Goal: Task Accomplishment & Management: Complete application form

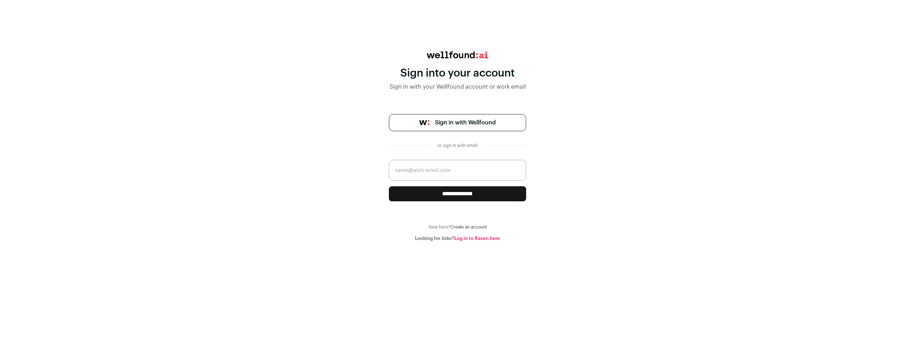
click at [493, 123] on span "Sign in with Wellfound" at bounding box center [465, 122] width 61 height 9
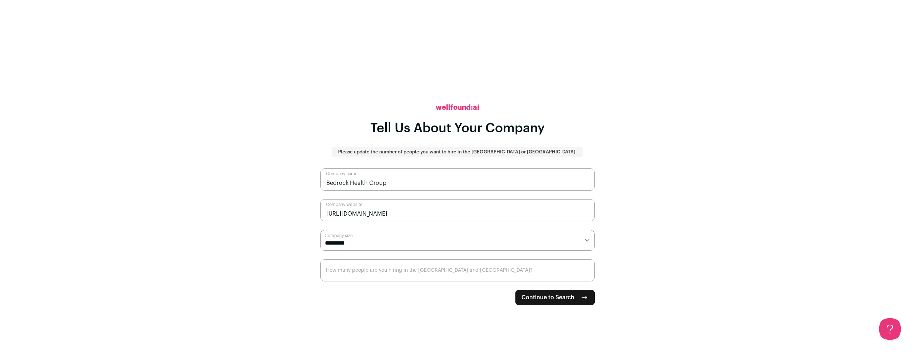
select select "**"
click at [414, 274] on input "How many people are you hiring in the [GEOGRAPHIC_DATA] and [GEOGRAPHIC_DATA]?" at bounding box center [457, 270] width 274 height 22
click at [437, 290] on form "**********" at bounding box center [457, 236] width 274 height 136
click at [552, 298] on span "Continue to Search" at bounding box center [547, 297] width 53 height 9
click at [355, 295] on form "**********" at bounding box center [457, 236] width 274 height 136
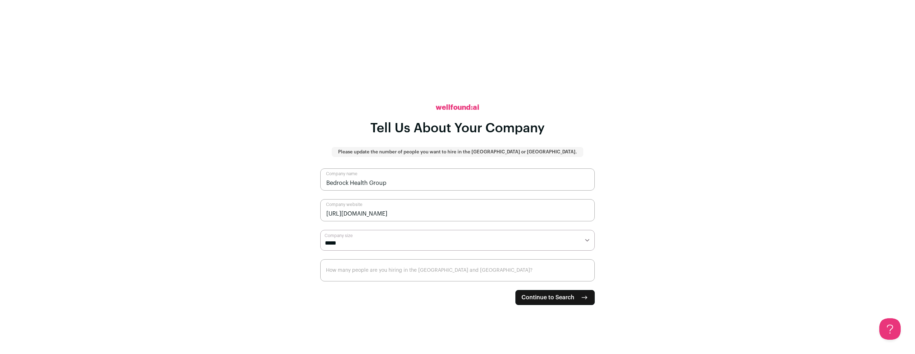
click at [562, 294] on span "Continue to Search" at bounding box center [547, 297] width 53 height 9
type input "150"
click at [408, 300] on form "**********" at bounding box center [457, 236] width 274 height 136
click at [545, 299] on span "Continue to Search" at bounding box center [547, 297] width 53 height 9
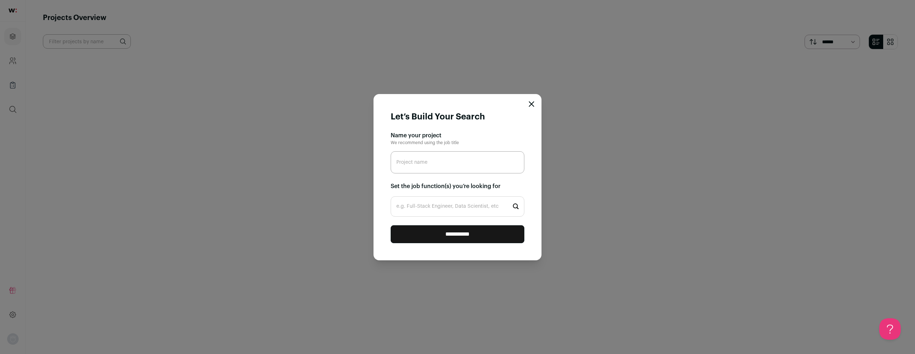
click at [536, 101] on form "**********" at bounding box center [457, 177] width 168 height 166
click at [532, 102] on icon "Close modal" at bounding box center [531, 104] width 6 height 6
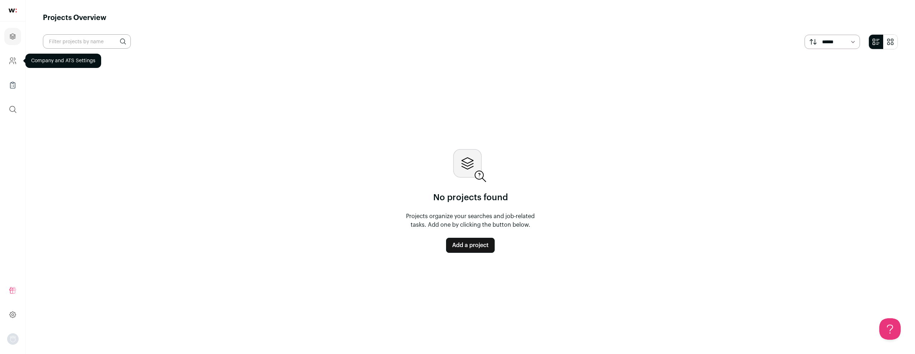
click at [14, 61] on icon "Company and ATS Settings" at bounding box center [13, 60] width 8 height 9
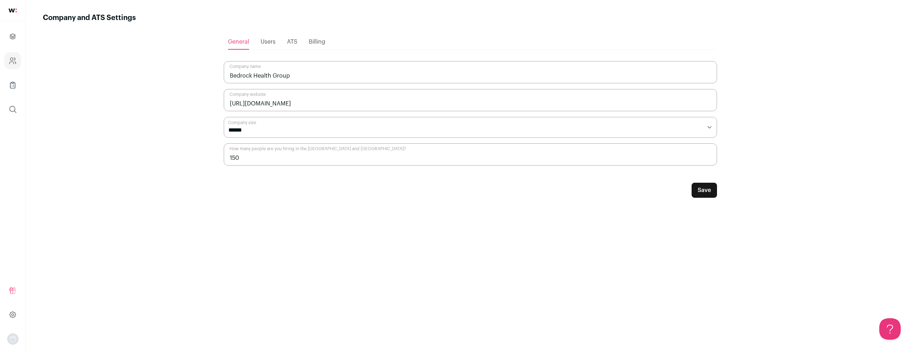
click at [263, 39] on span "Users" at bounding box center [267, 42] width 15 height 6
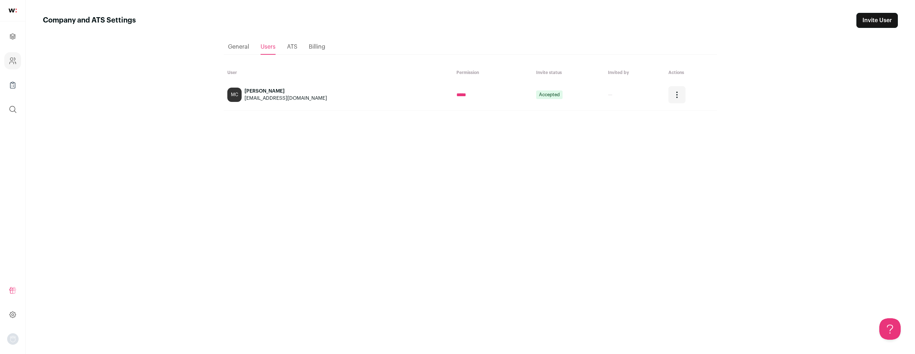
click at [294, 48] on span "ATS" at bounding box center [292, 47] width 10 height 6
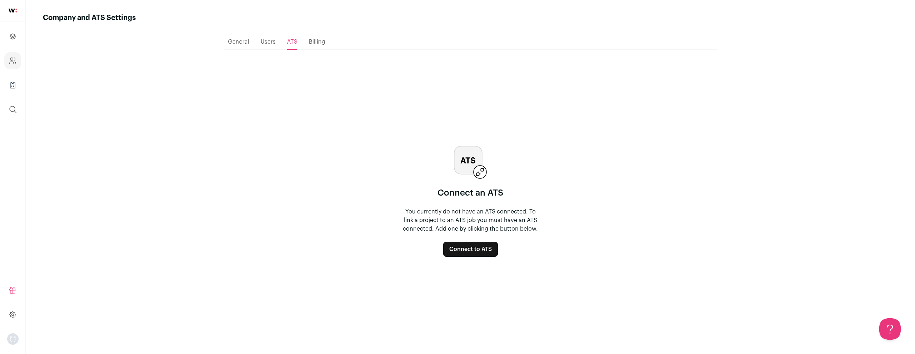
click at [324, 44] on div "Billing" at bounding box center [317, 42] width 16 height 14
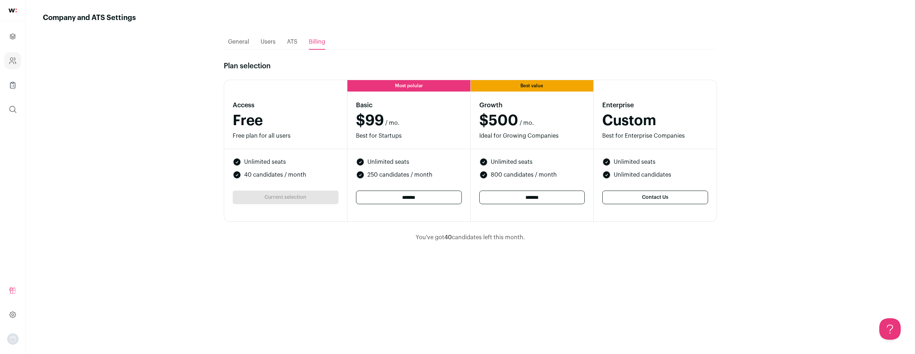
click at [236, 39] on span "General" at bounding box center [238, 42] width 21 height 6
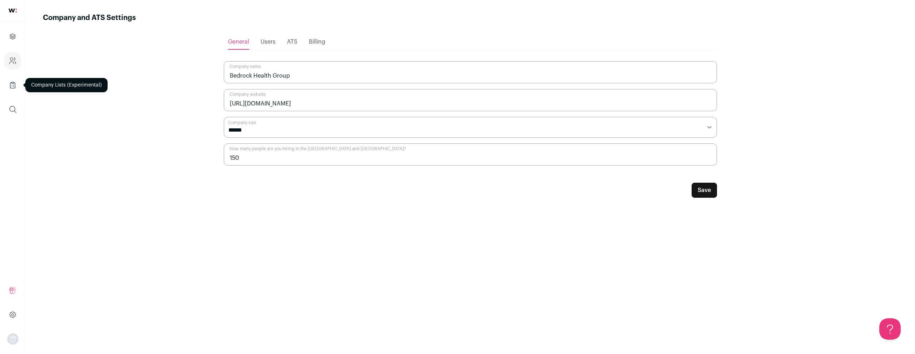
click at [15, 78] on link "Company Lists" at bounding box center [12, 84] width 17 height 17
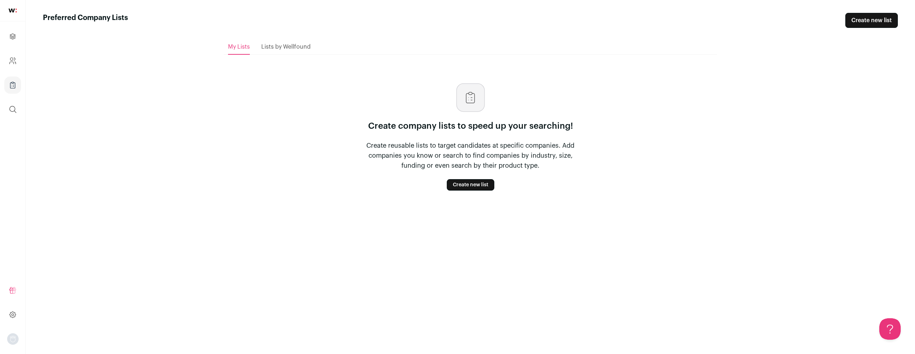
click at [479, 186] on link "Create new list" at bounding box center [471, 184] width 48 height 11
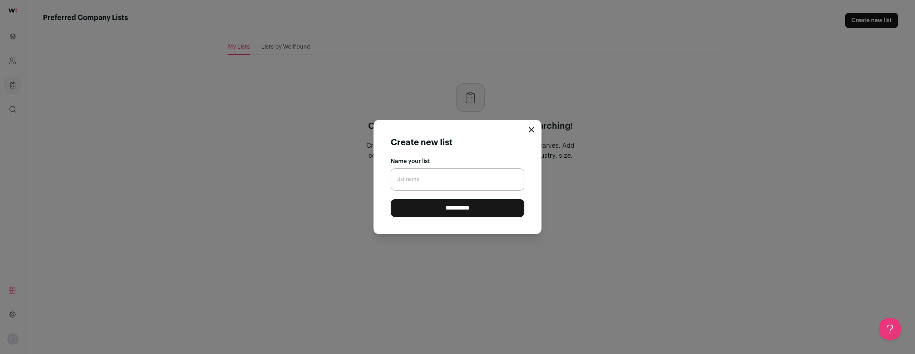
click at [542, 127] on div "**********" at bounding box center [457, 177] width 915 height 354
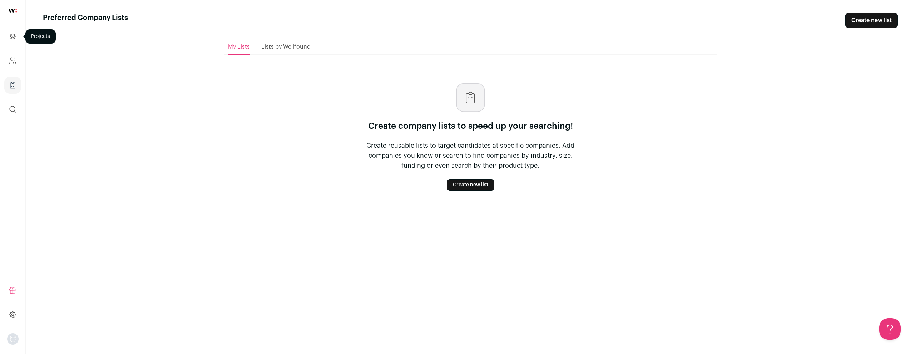
click at [11, 34] on icon "Projects" at bounding box center [13, 36] width 8 height 9
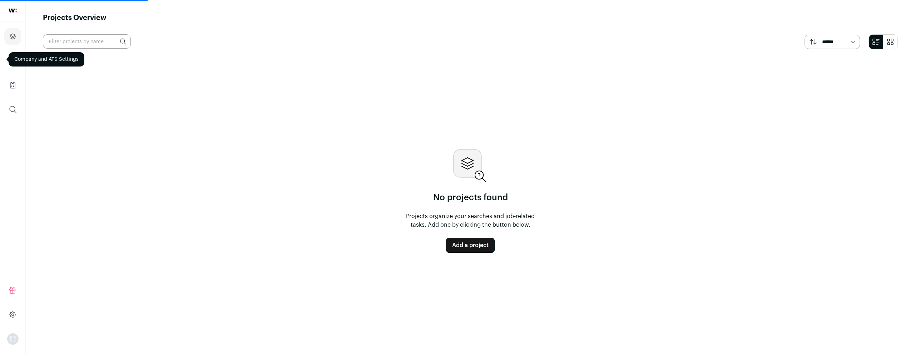
click at [481, 245] on link "Add a project" at bounding box center [470, 245] width 49 height 15
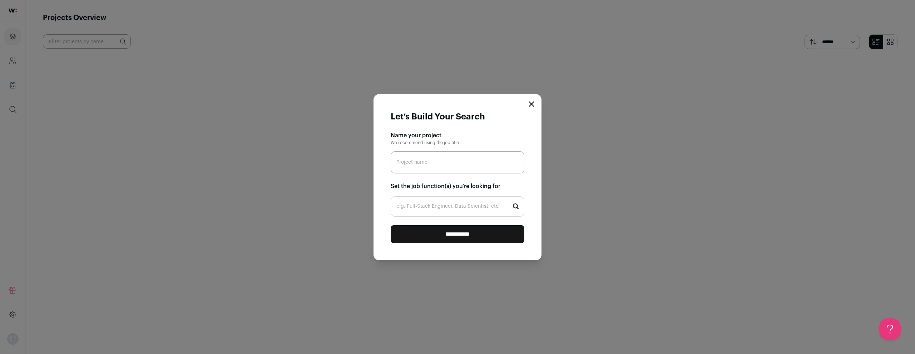
paste input "Join the Board – Bedrock Health Group"
type input "Join the Board – Bedrock Health Group"
click at [448, 187] on h2 "Set the job function(s) you’re looking for" at bounding box center [457, 186] width 134 height 9
click at [453, 210] on input "e.g. Full-Stack Engineer, Data Scientist, etc" at bounding box center [457, 206] width 134 height 20
click at [472, 213] on input "e.g. Full-Stack Engineer, Data Scientist, etc" at bounding box center [457, 206] width 134 height 20
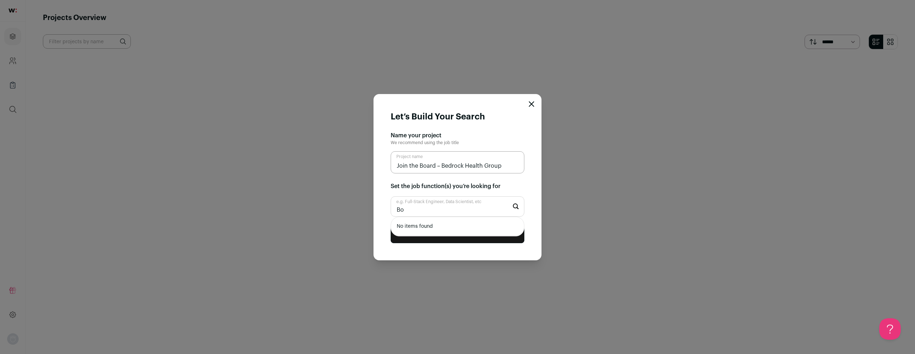
type input "B"
type input "T"
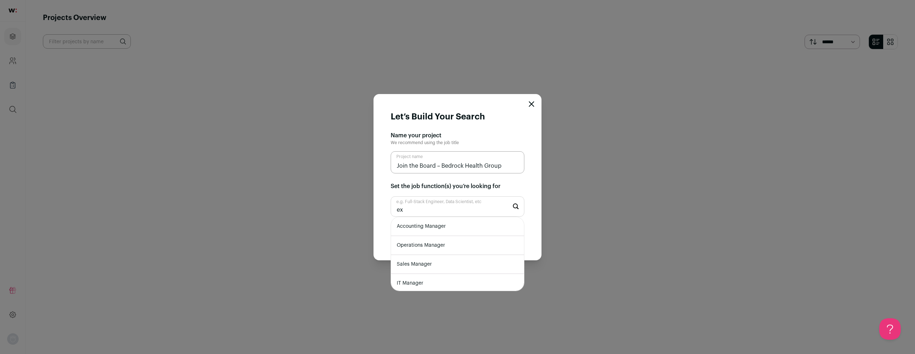
type input "e"
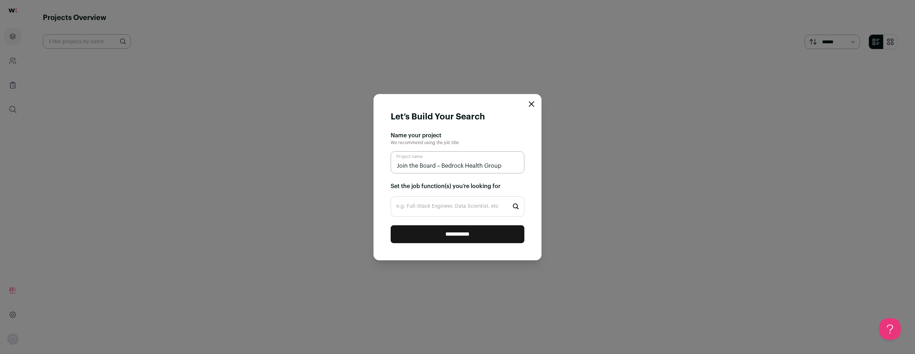
type input "e"
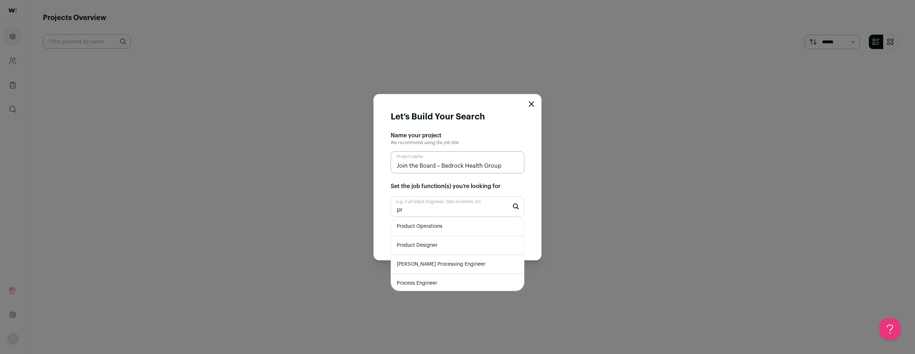
type input "p"
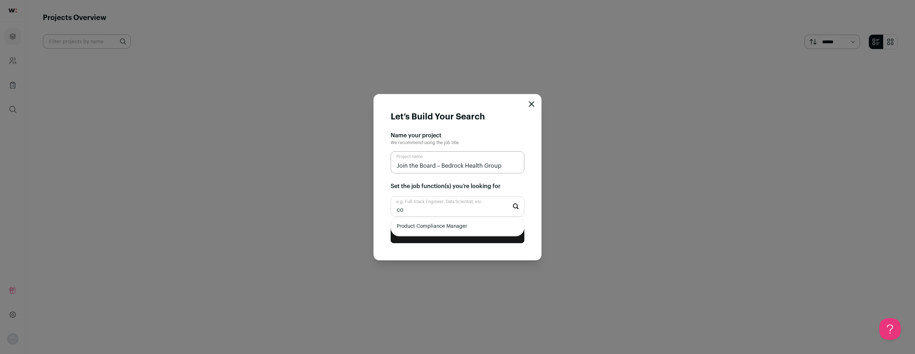
type input "c"
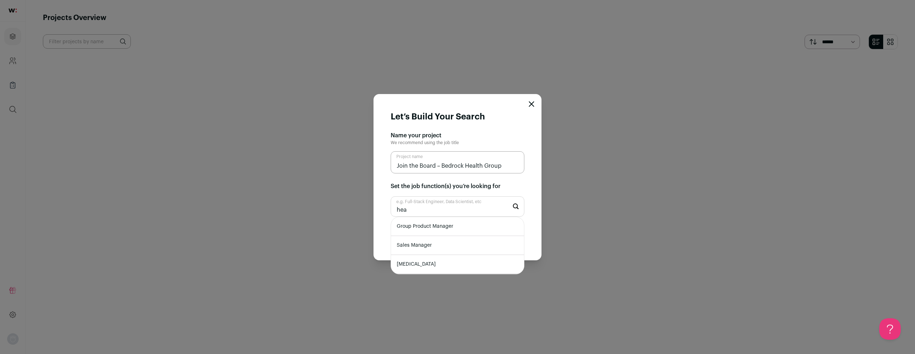
type input "hea"
click at [463, 227] on li "Group Product Manager" at bounding box center [457, 226] width 133 height 19
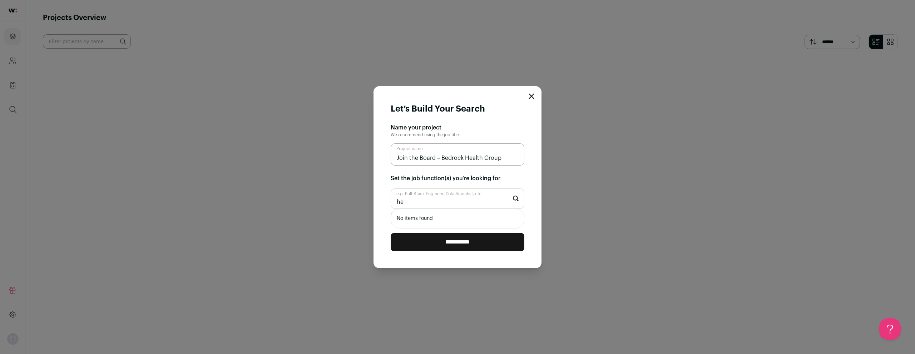
type input "h"
type input "compliances"
click at [457, 242] on input "**********" at bounding box center [457, 242] width 134 height 18
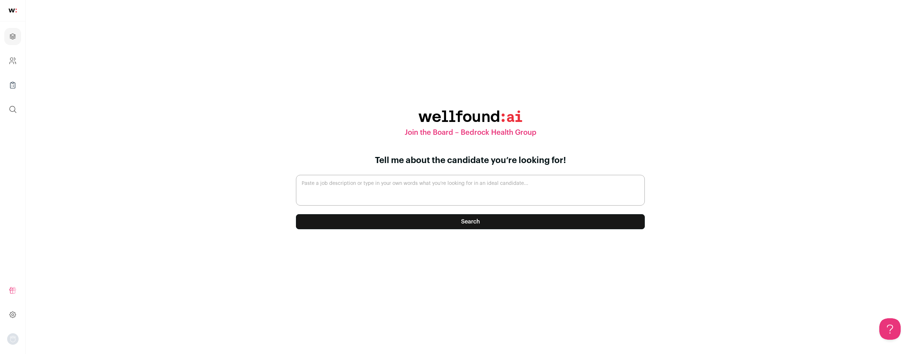
paste textarea "Loremip Dolors Ametc adipis el sed doei’t incidi ut laboreetdo magnaaliqu. Enim…"
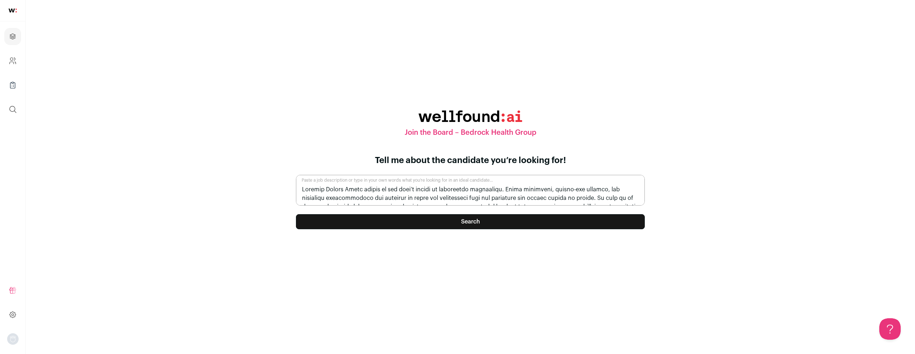
scroll to position [163, 0]
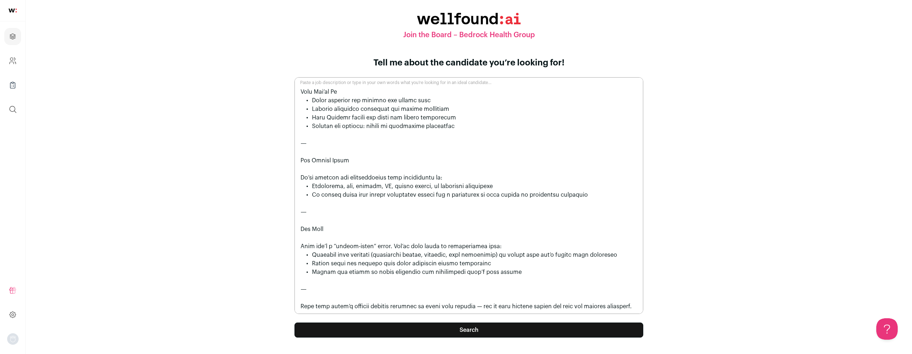
type textarea "Loremip Dolors Ametc adipis el sed doei’t incidi ut laboreetdo magnaaliqu. Enim…"
click at [466, 328] on button "Search" at bounding box center [468, 329] width 349 height 15
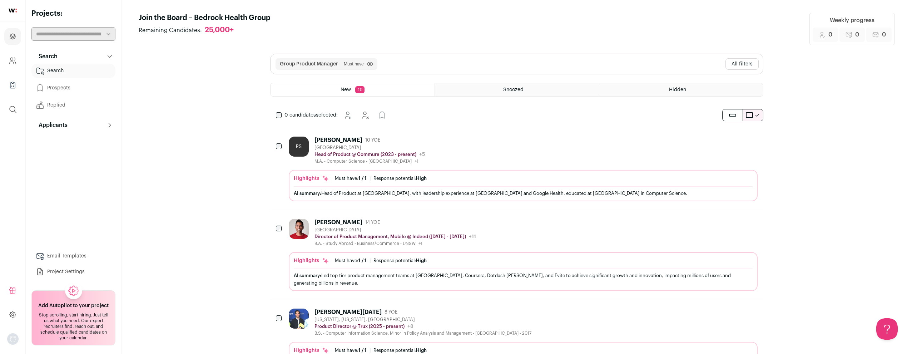
click at [7, 4] on link at bounding box center [12, 10] width 25 height 21
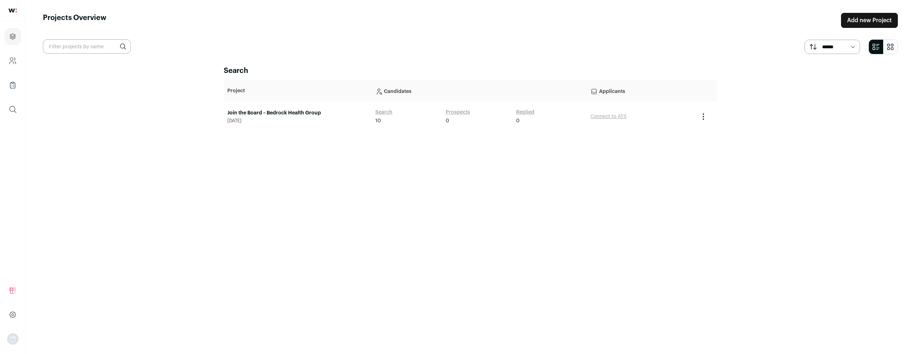
click at [251, 112] on link "Join the Board – Bedrock Health Group" at bounding box center [297, 112] width 141 height 7
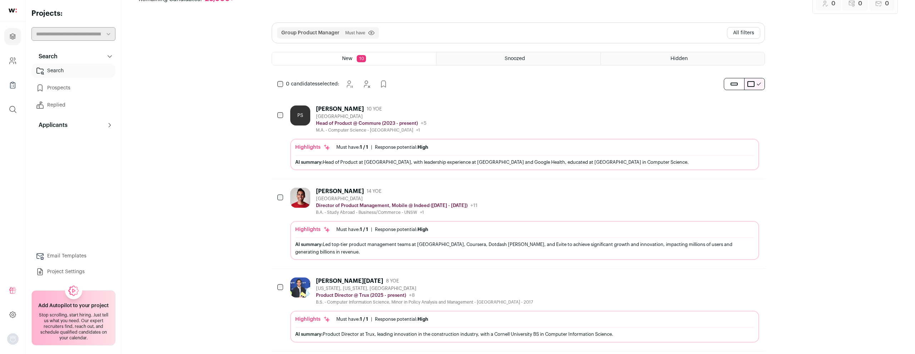
scroll to position [26, 0]
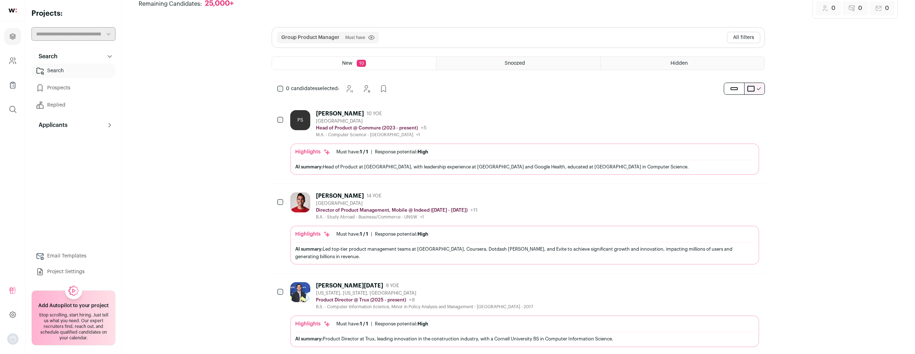
click at [71, 266] on link "Project Settings" at bounding box center [73, 271] width 84 height 14
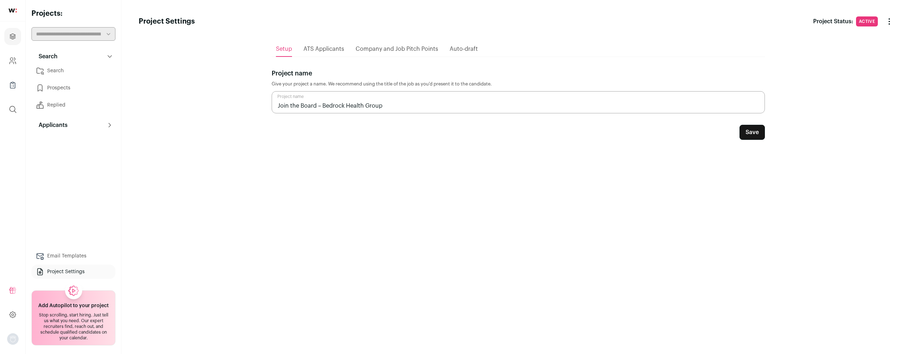
click at [311, 48] on span "ATS Applicants" at bounding box center [323, 49] width 41 height 6
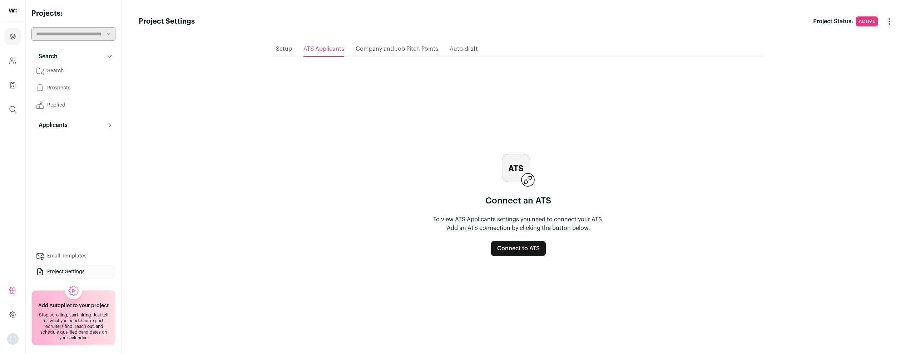
click at [397, 45] on div "Company and Job Pitch Points" at bounding box center [396, 49] width 83 height 14
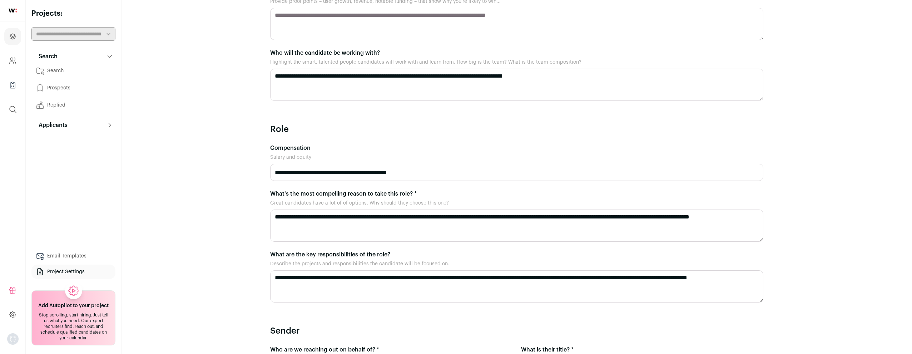
scroll to position [255, 0]
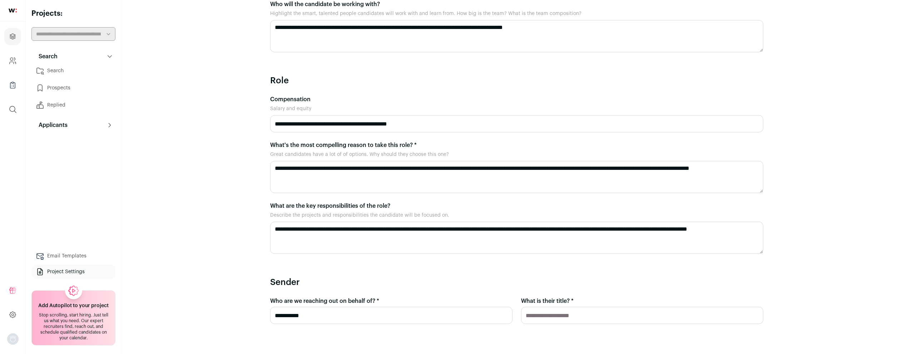
click at [573, 307] on input "What is their title? *" at bounding box center [642, 315] width 242 height 17
type input "********"
click at [874, 134] on main "Project Settings Project Status: Active Change Status Change Status Archive Pro…" at bounding box center [516, 54] width 790 height 618
click at [111, 121] on button "Applicants" at bounding box center [73, 125] width 84 height 14
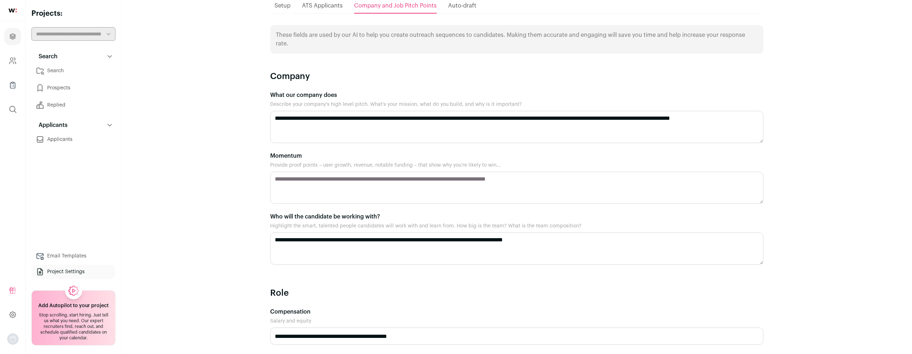
click at [341, 173] on textarea "Momentum" at bounding box center [516, 187] width 493 height 32
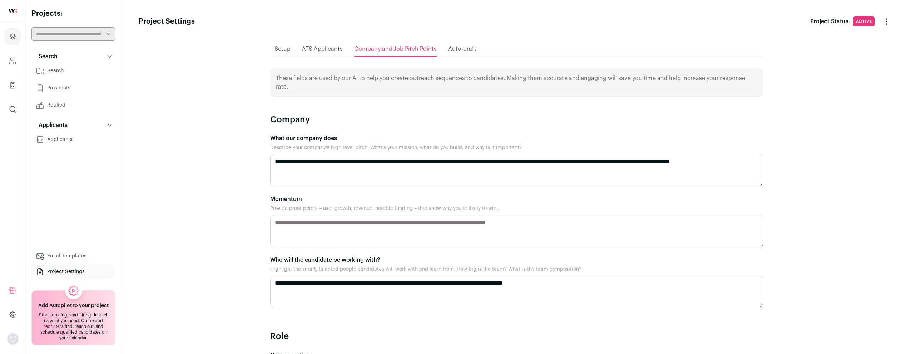
click at [870, 21] on span "Active" at bounding box center [864, 21] width 22 height 10
click at [886, 24] on icon "Change Status" at bounding box center [886, 24] width 1 height 1
click at [729, 25] on header "Project Settings Project Status: Active Change Status Change Status Archive Pro…" at bounding box center [517, 21] width 756 height 17
click at [308, 48] on span "ATS Applicants" at bounding box center [322, 49] width 41 height 6
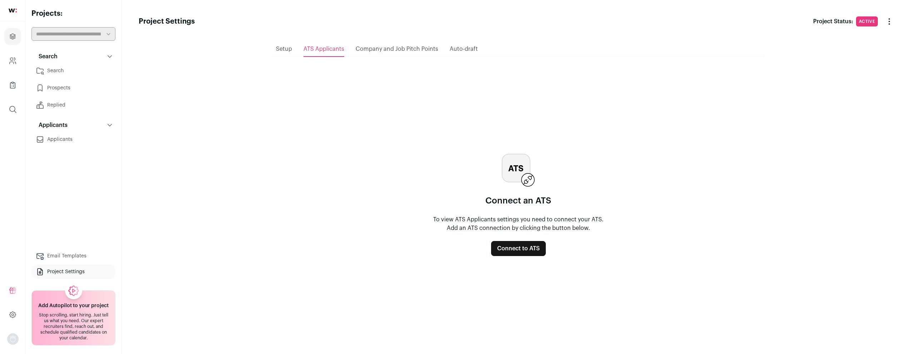
click at [283, 48] on span "Setup" at bounding box center [284, 49] width 16 height 6
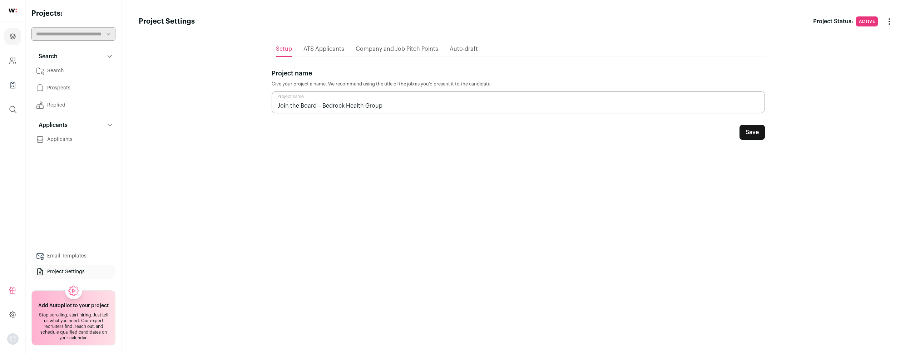
click at [762, 129] on button "Save" at bounding box center [751, 132] width 25 height 15
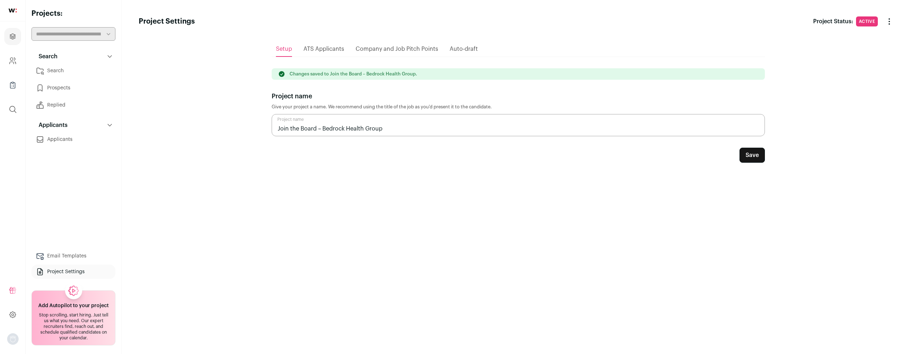
click at [327, 49] on span "ATS Applicants" at bounding box center [323, 49] width 41 height 6
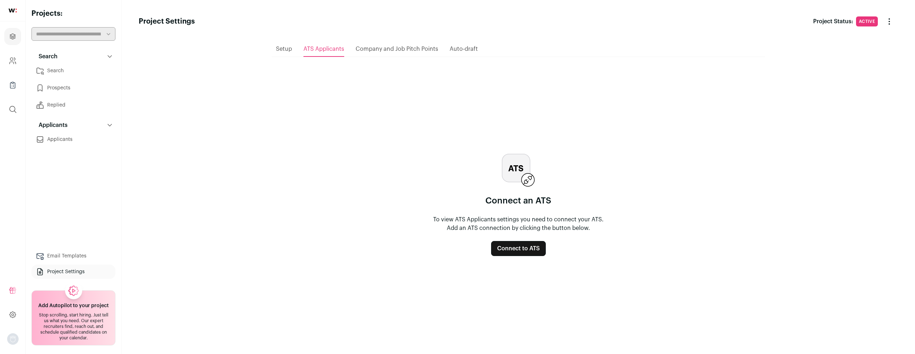
click at [366, 49] on span "Company and Job Pitch Points" at bounding box center [396, 49] width 83 height 6
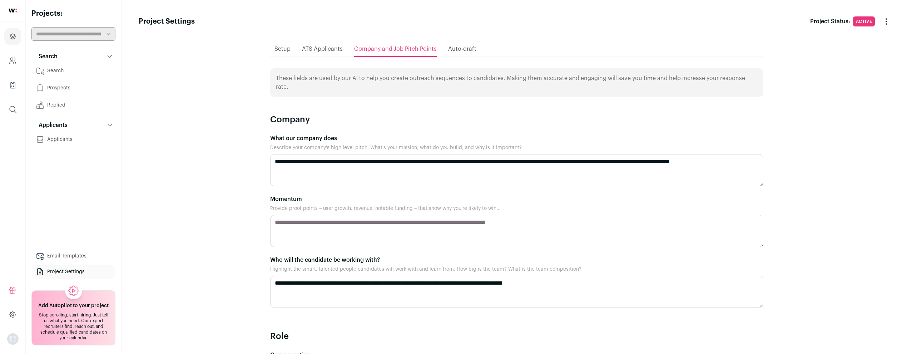
click at [467, 49] on span "Auto-draft" at bounding box center [462, 49] width 28 height 6
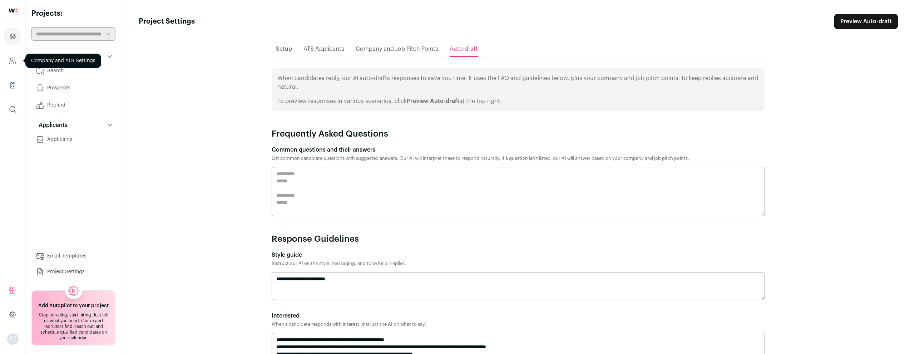
click at [8, 65] on link "Company and ATS Settings" at bounding box center [12, 60] width 17 height 17
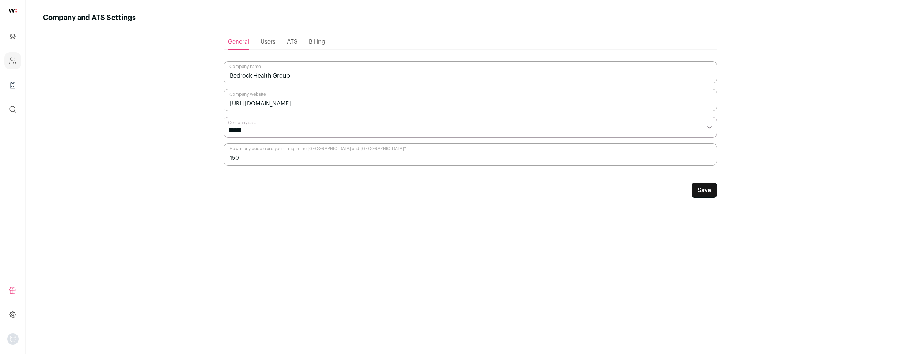
click at [264, 44] on span "Users" at bounding box center [267, 42] width 15 height 6
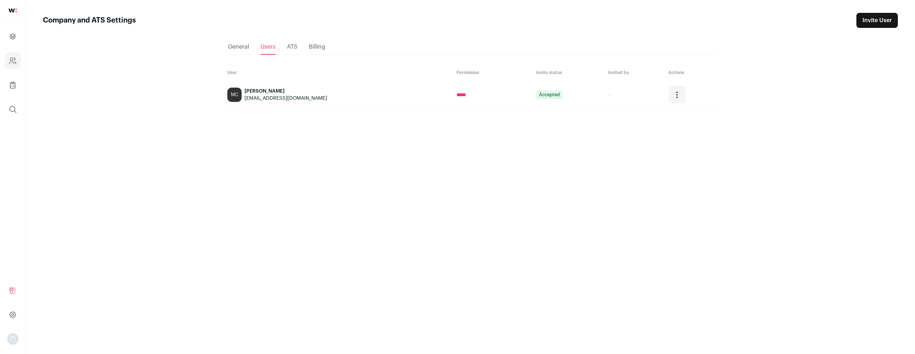
click at [300, 44] on ul "General Users ATS Billing" at bounding box center [470, 46] width 493 height 15
click at [9, 87] on icon "Company Lists" at bounding box center [13, 85] width 8 height 9
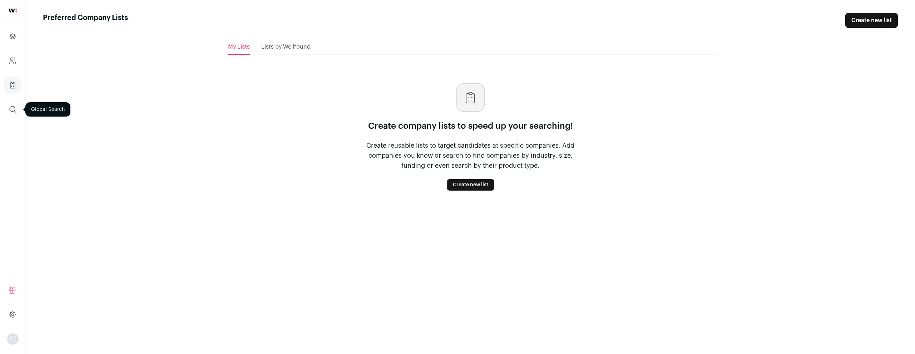
click at [5, 106] on button "submit" at bounding box center [12, 109] width 17 height 17
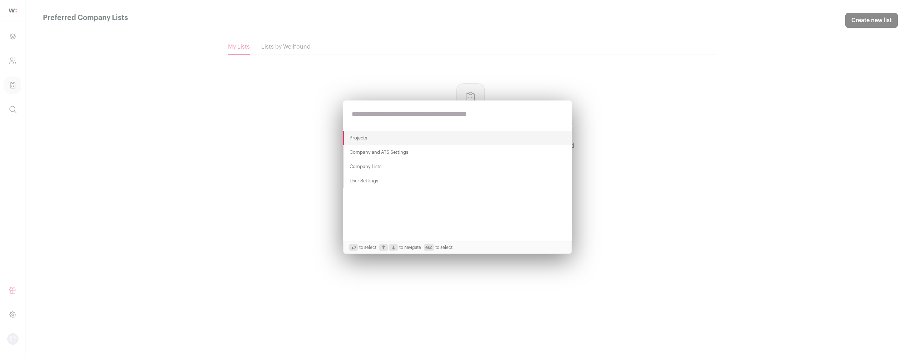
click at [389, 134] on button "Projects" at bounding box center [457, 138] width 229 height 14
click at [230, 198] on div "Projects Company and ATS Settings Company Lists User Settings to select to navi…" at bounding box center [457, 177] width 915 height 354
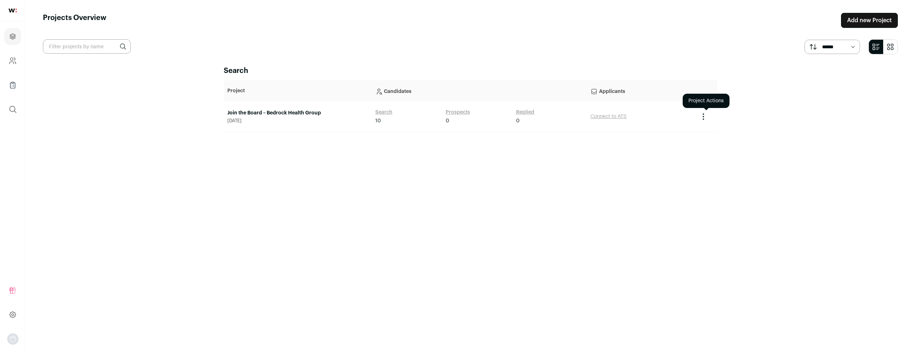
click at [704, 114] on icon "Project Actions" at bounding box center [703, 116] width 9 height 9
click at [454, 155] on div "Search Project Candidates Applicants Join the Board – Bedrock Health Group [DAT…" at bounding box center [470, 203] width 493 height 275
click at [271, 114] on link "Join the Board – Bedrock Health Group" at bounding box center [297, 112] width 141 height 7
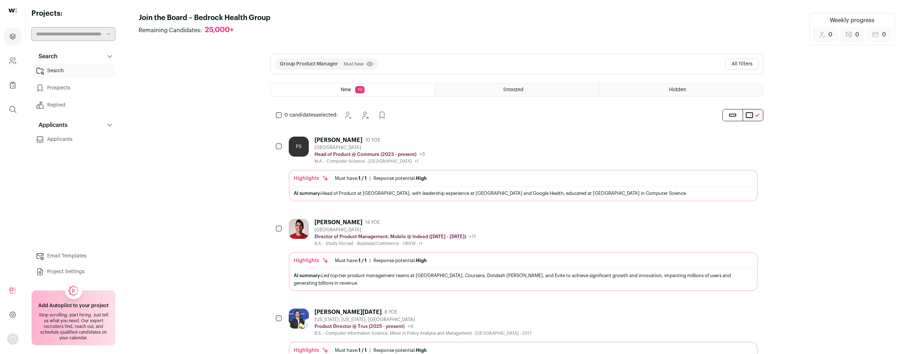
click at [571, 59] on div "Group Product Manager Must have Click to disable/enable filter View more View l…" at bounding box center [516, 64] width 492 height 20
drag, startPoint x: 426, startPoint y: 65, endPoint x: 422, endPoint y: 66, distance: 4.5
click at [425, 65] on div "Group Product Manager Must have Click to disable/enable filter View more View l…" at bounding box center [516, 64] width 492 height 20
click at [82, 90] on link "Prospects" at bounding box center [73, 88] width 84 height 14
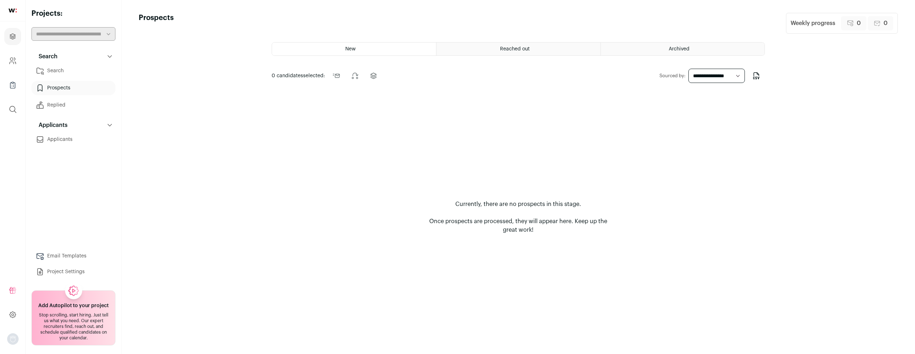
click at [76, 98] on link "Replied" at bounding box center [73, 105] width 84 height 14
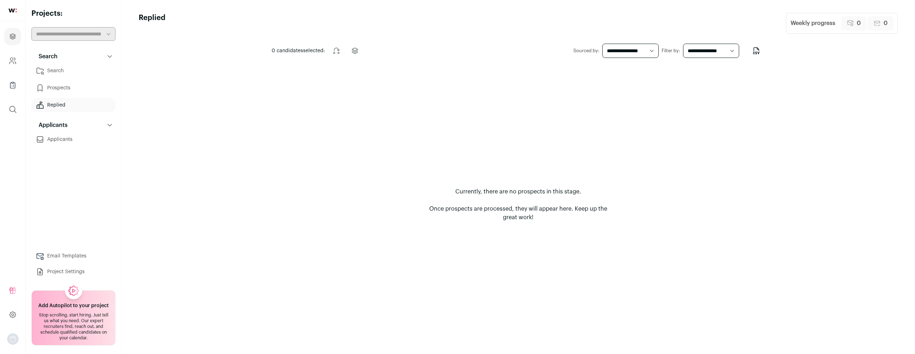
click at [74, 140] on link "Applicants" at bounding box center [73, 139] width 84 height 14
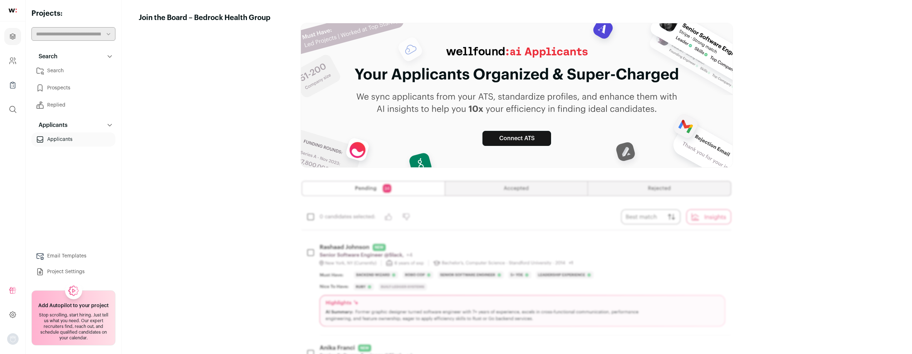
scroll to position [25, 0]
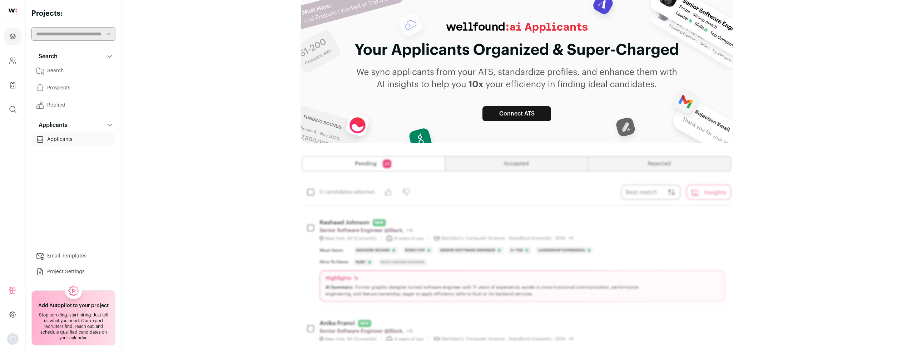
click at [60, 139] on link "Applicants" at bounding box center [73, 139] width 84 height 14
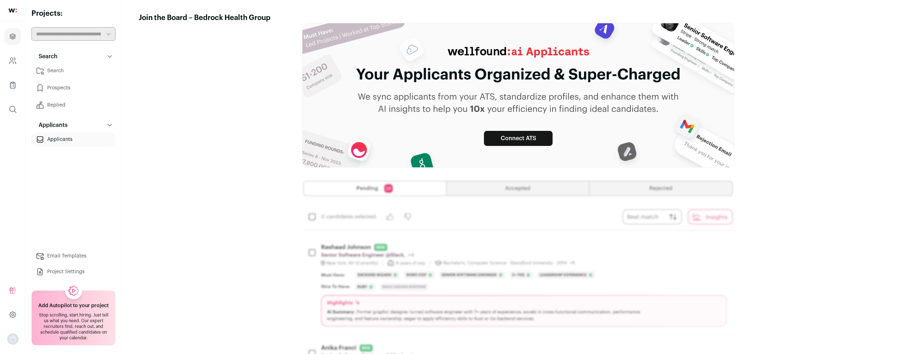
click at [61, 105] on link "Replied" at bounding box center [73, 105] width 84 height 14
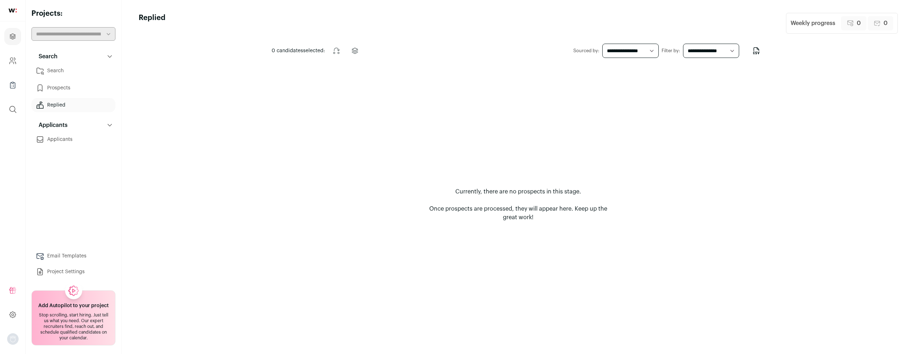
click at [90, 249] on link "Email Templates" at bounding box center [73, 256] width 84 height 14
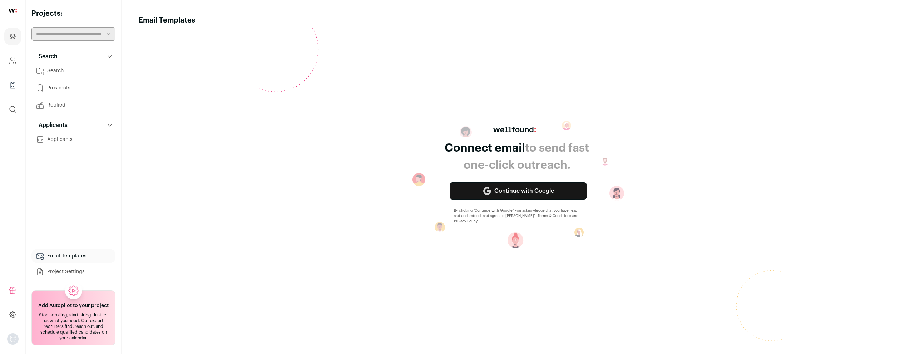
click at [94, 270] on link "Project Settings" at bounding box center [73, 271] width 84 height 14
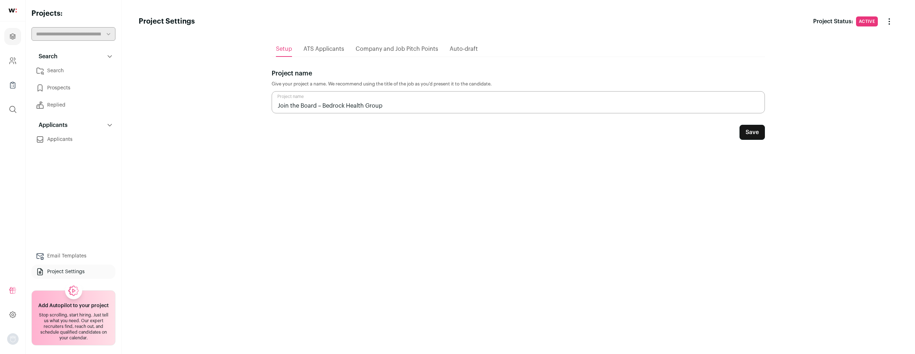
click at [393, 50] on span "Company and Job Pitch Points" at bounding box center [396, 49] width 83 height 6
